Goal: Task Accomplishment & Management: Complete application form

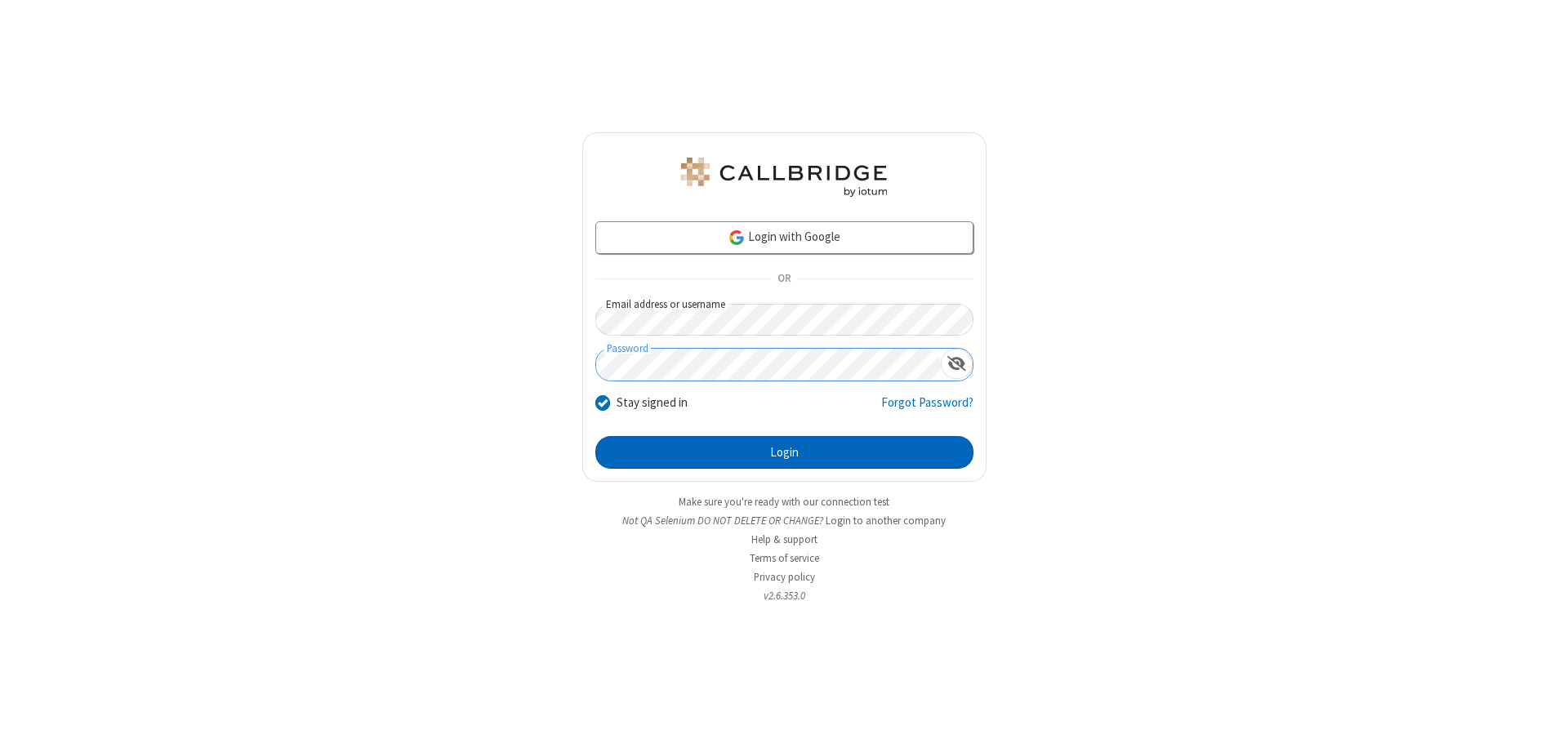
click at [784, 452] on button "Login" at bounding box center [784, 452] width 378 height 33
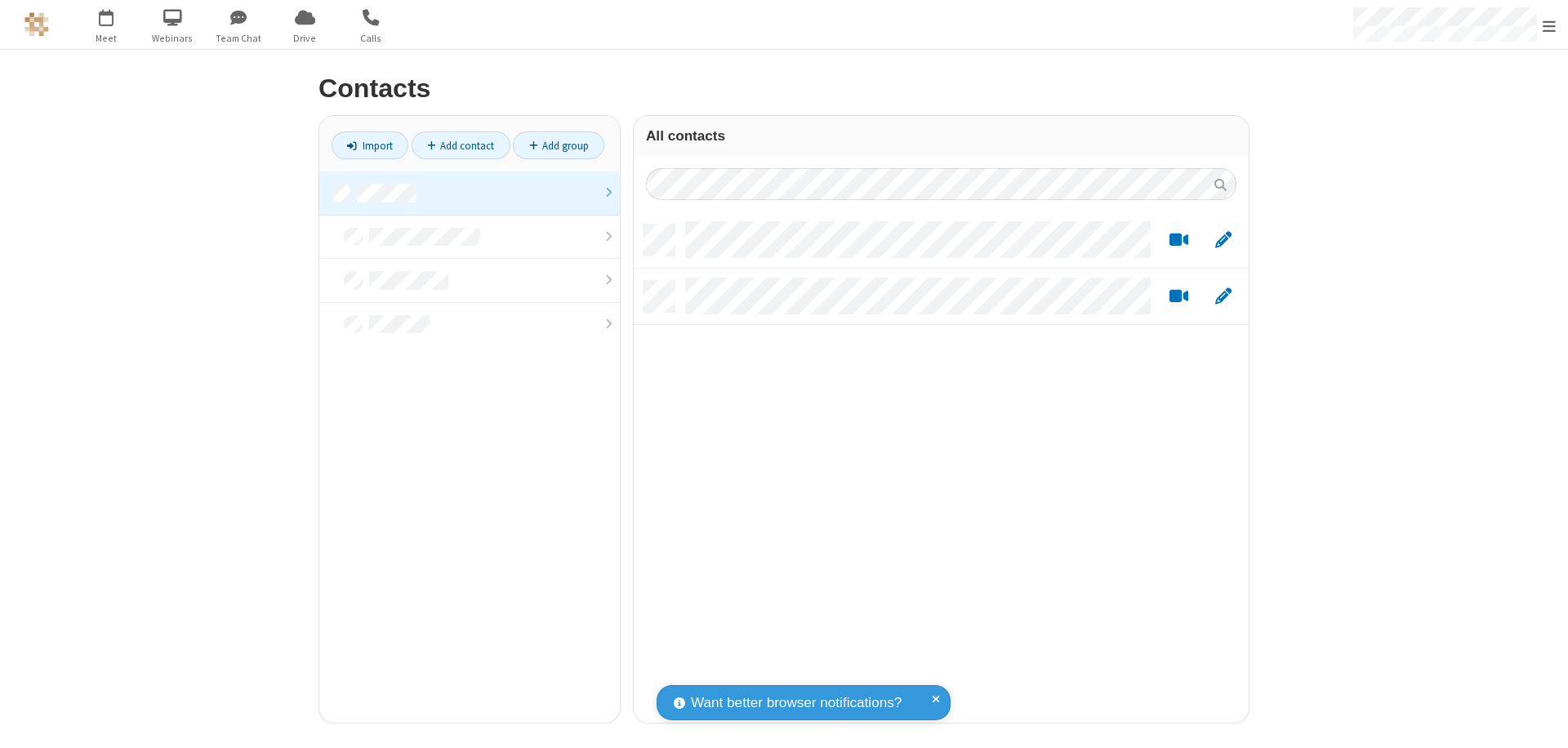
scroll to position [498, 602]
click at [470, 192] on link at bounding box center [469, 193] width 301 height 44
click at [460, 145] on link "Add contact" at bounding box center [461, 145] width 99 height 28
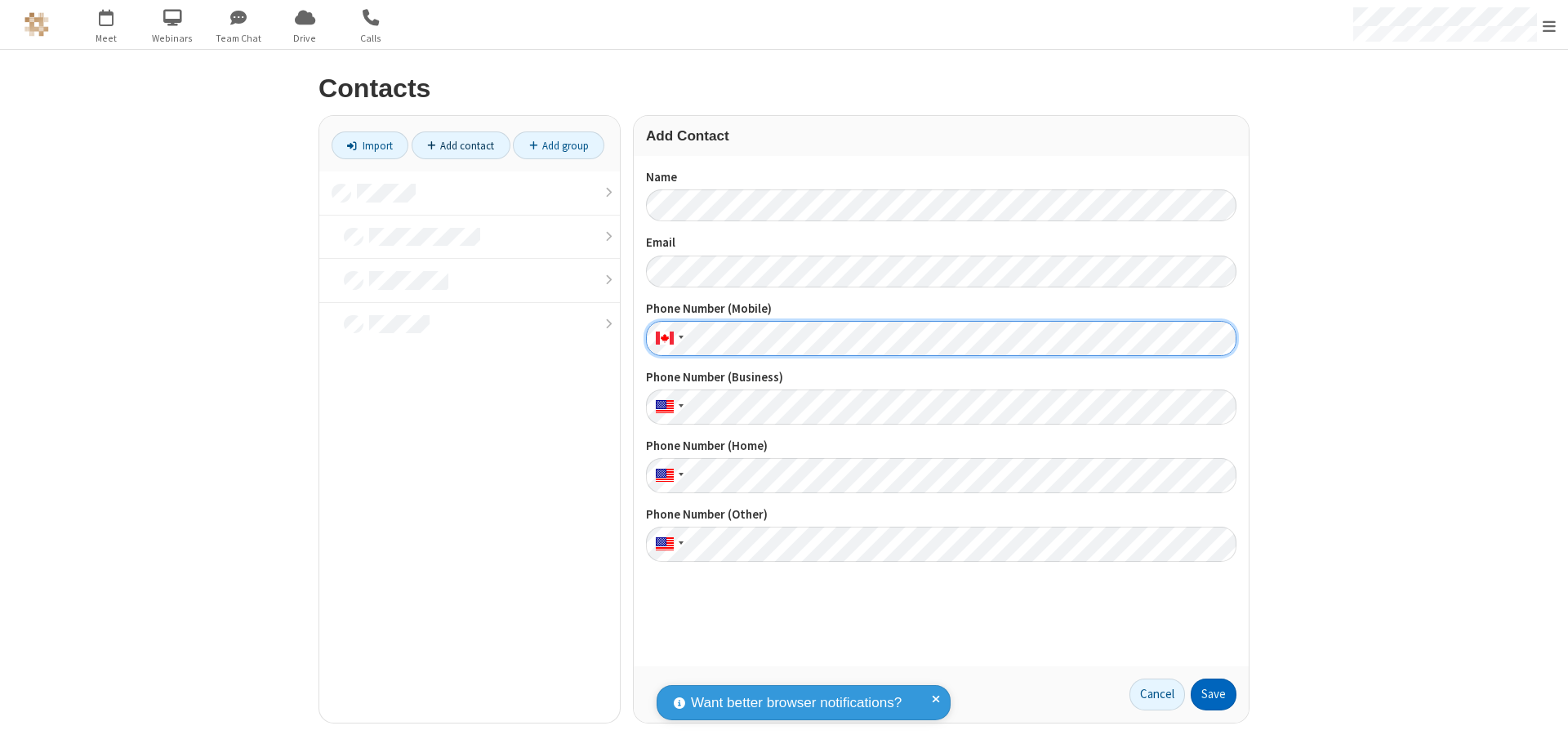
click at [1213, 694] on button "Save" at bounding box center [1213, 695] width 45 height 33
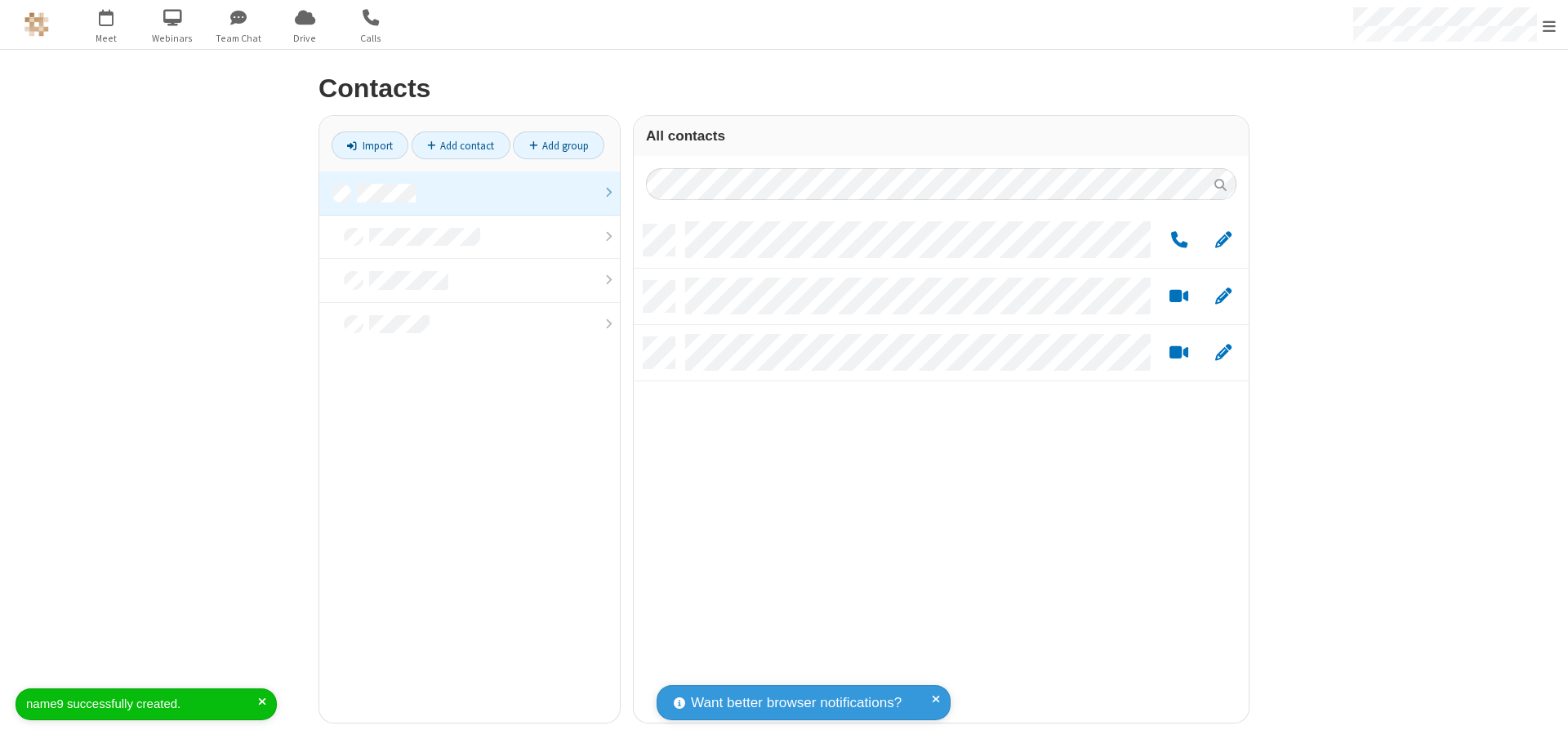
scroll to position [498, 602]
click at [460, 145] on link "Add contact" at bounding box center [461, 145] width 99 height 28
